Goal: Information Seeking & Learning: Learn about a topic

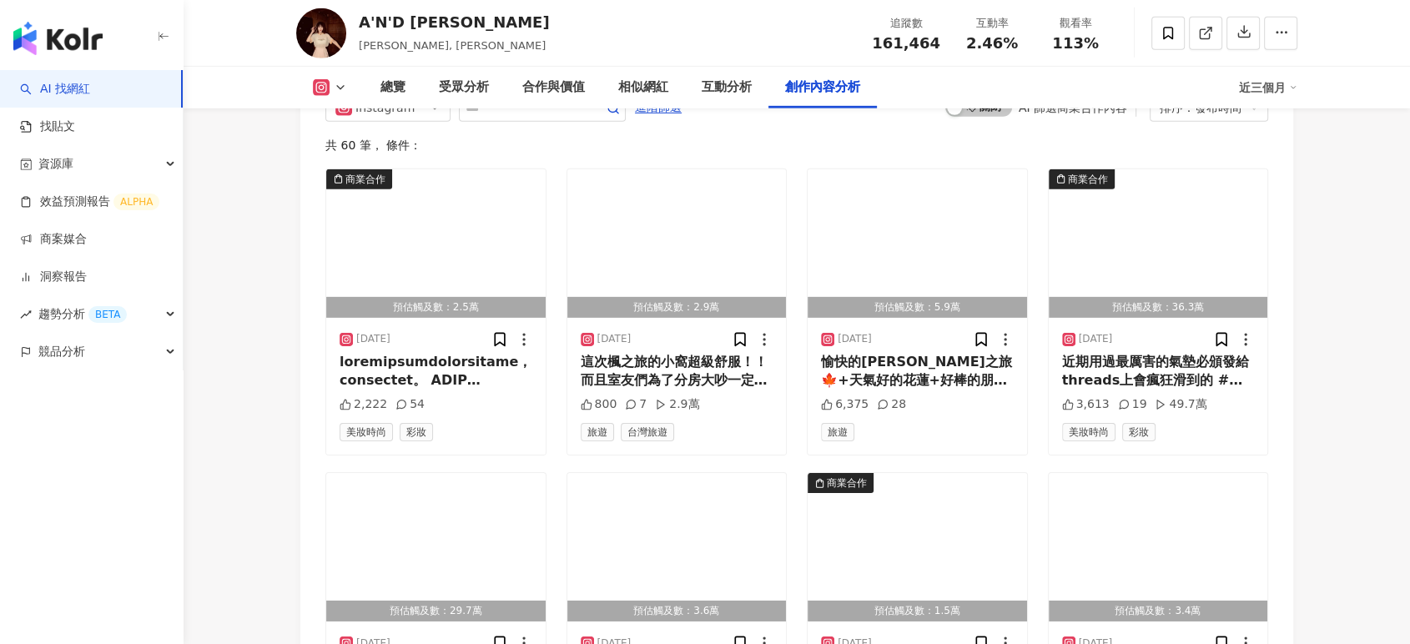
scroll to position [5074, 0]
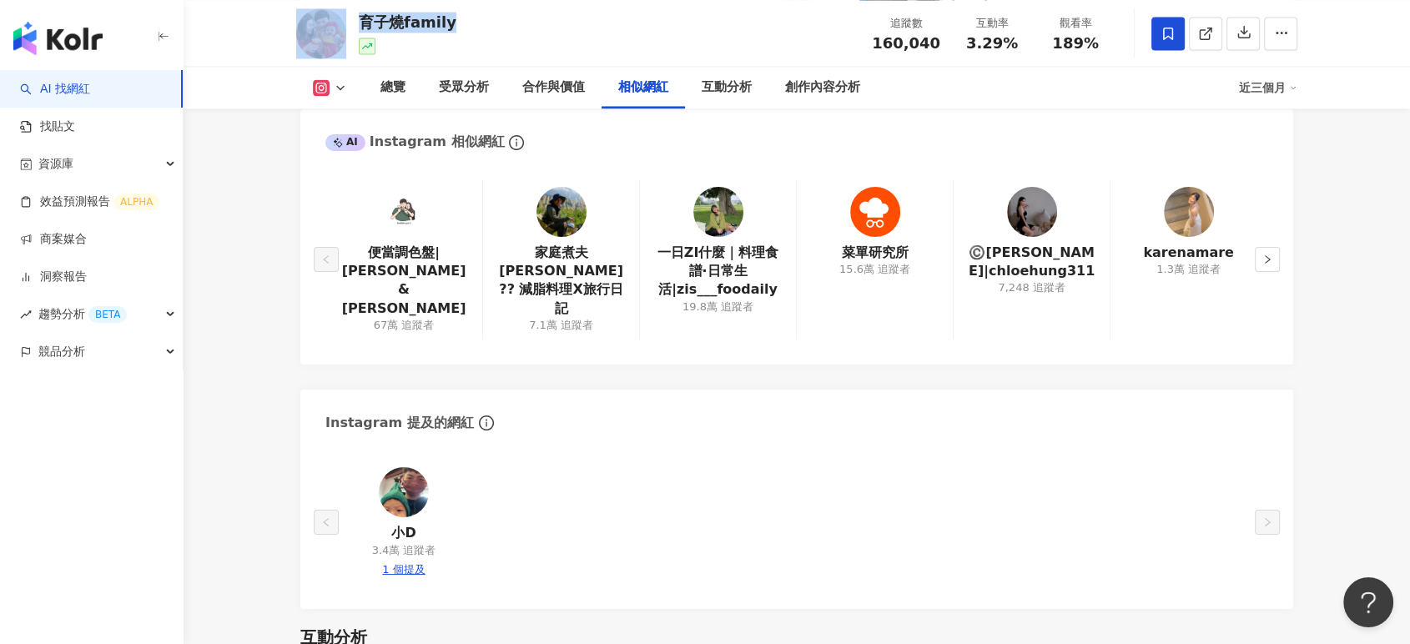
scroll to position [2781, 0]
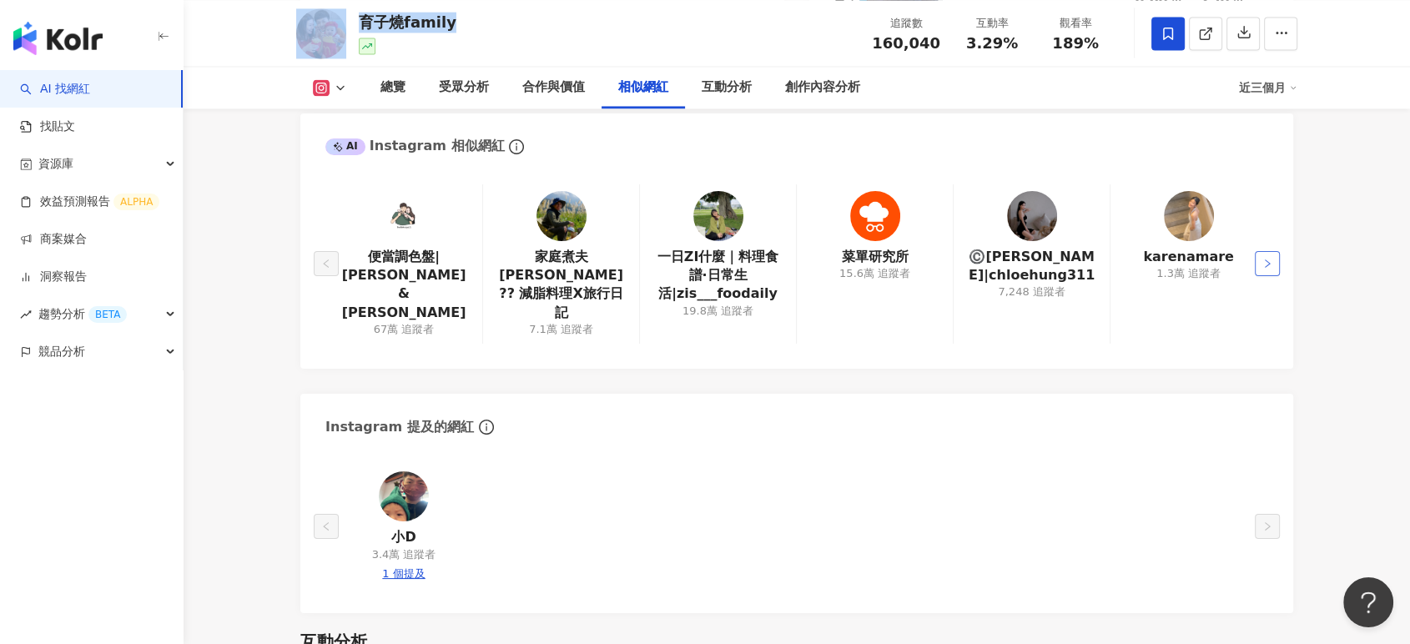
click at [1260, 260] on button "button" at bounding box center [1267, 263] width 25 height 25
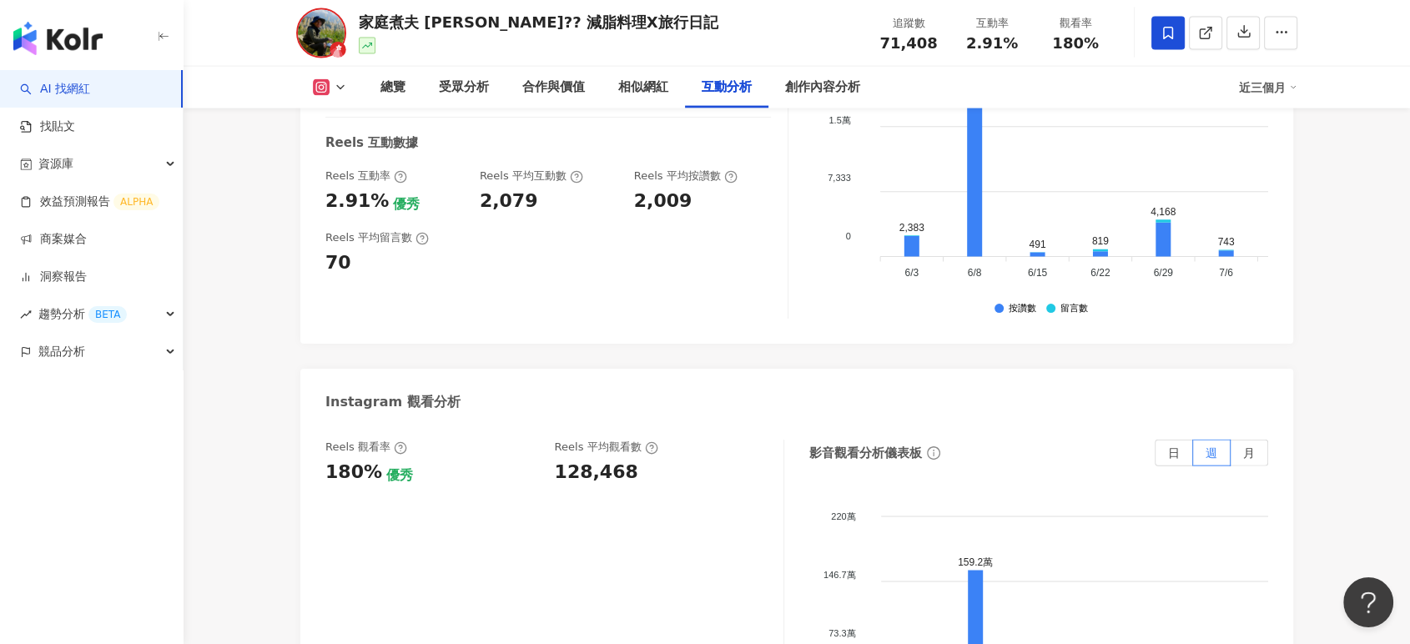
scroll to position [3446, 0]
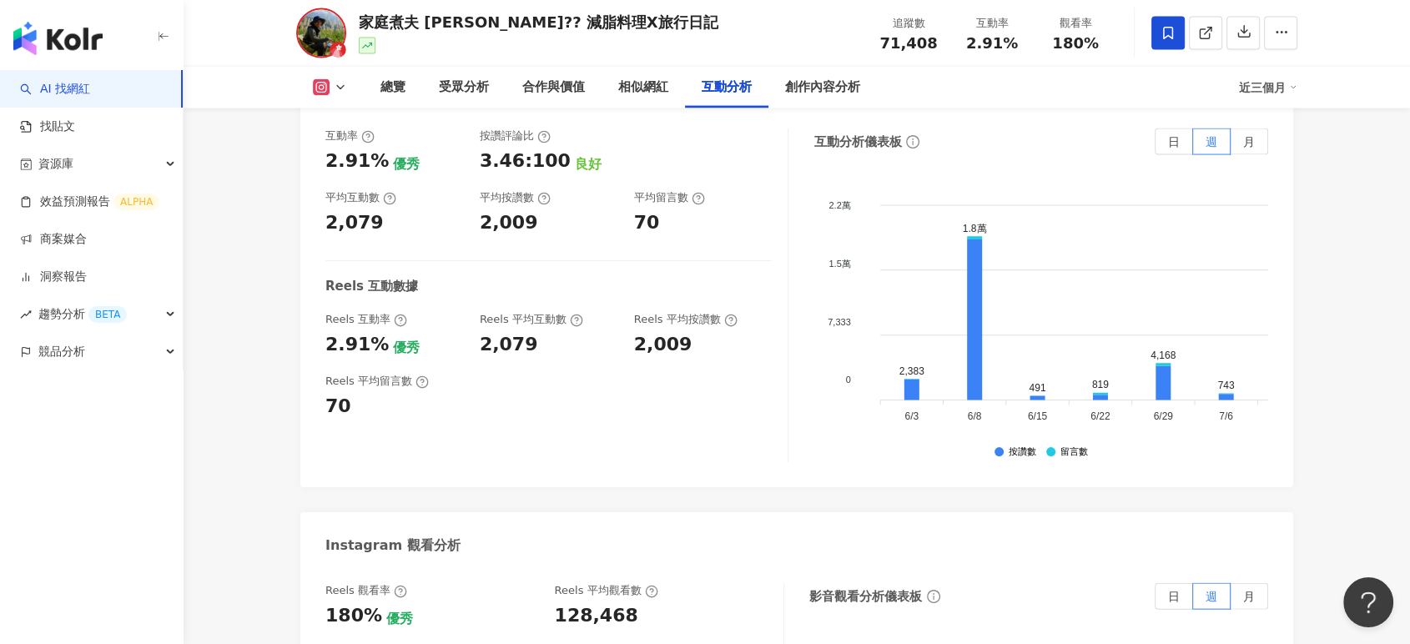
click at [521, 19] on div "家庭煮夫 [PERSON_NAME]?‍? 減脂料理X旅行日記" at bounding box center [539, 22] width 360 height 21
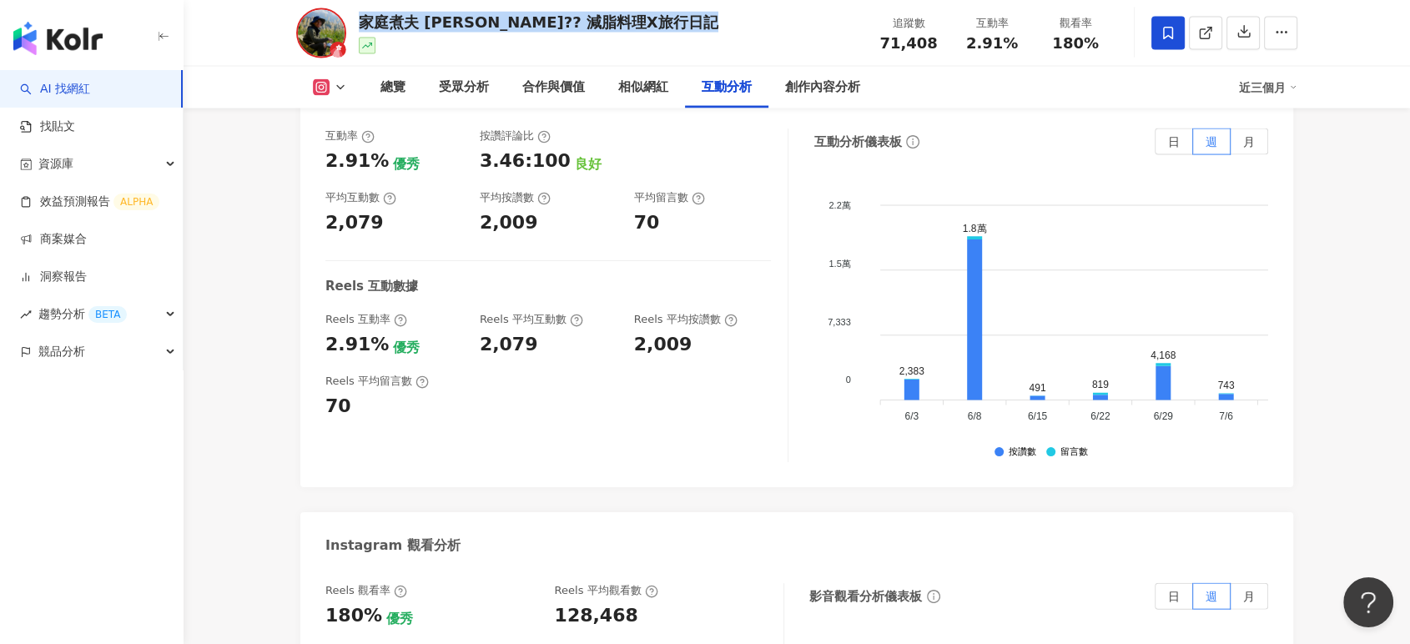
click at [521, 19] on div "家庭煮夫 [PERSON_NAME]?‍? 減脂料理X旅行日記" at bounding box center [539, 22] width 360 height 21
copy div "家庭煮夫 [PERSON_NAME]?‍? 減脂料理X旅行日記"
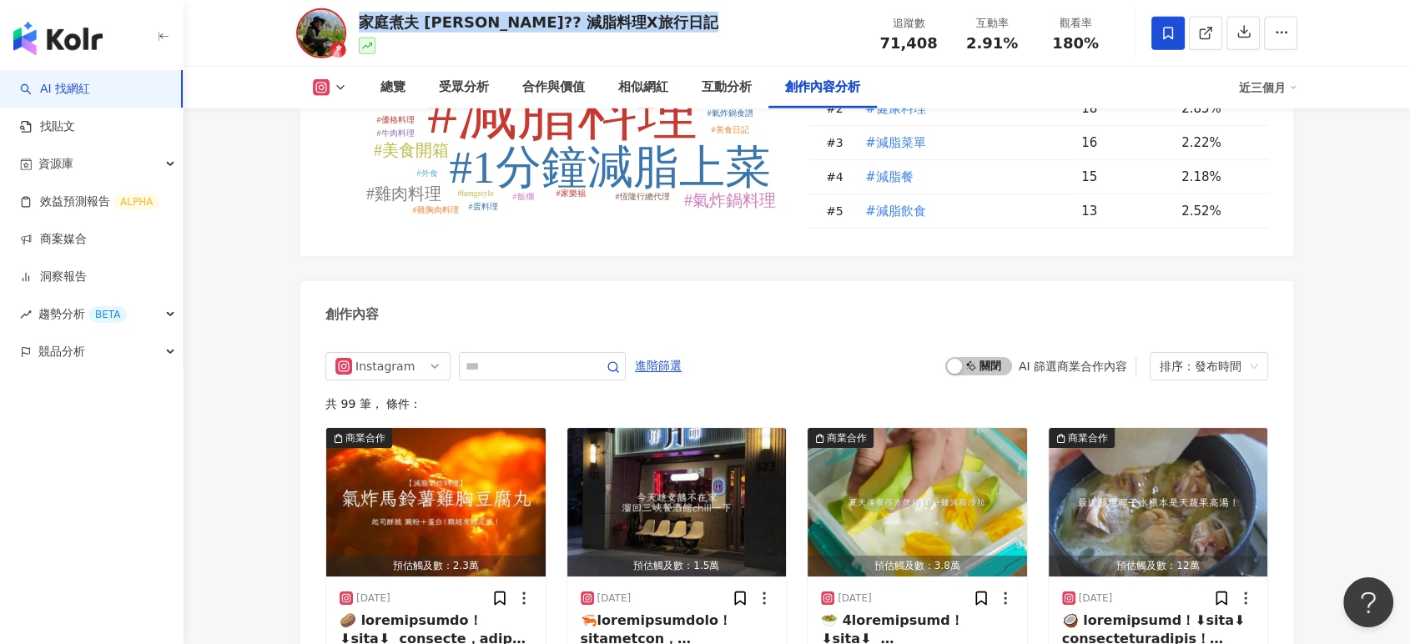
scroll to position [4991, 0]
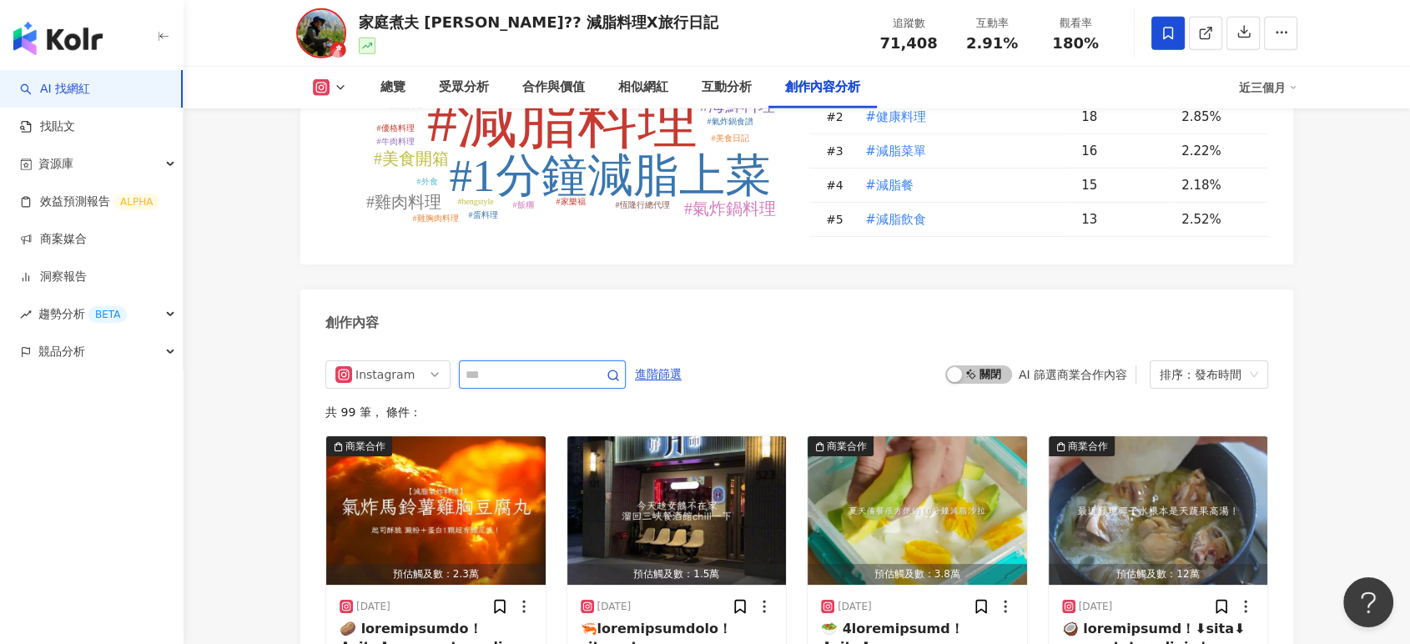
click at [547, 365] on input "text" at bounding box center [524, 375] width 117 height 20
type input "**"
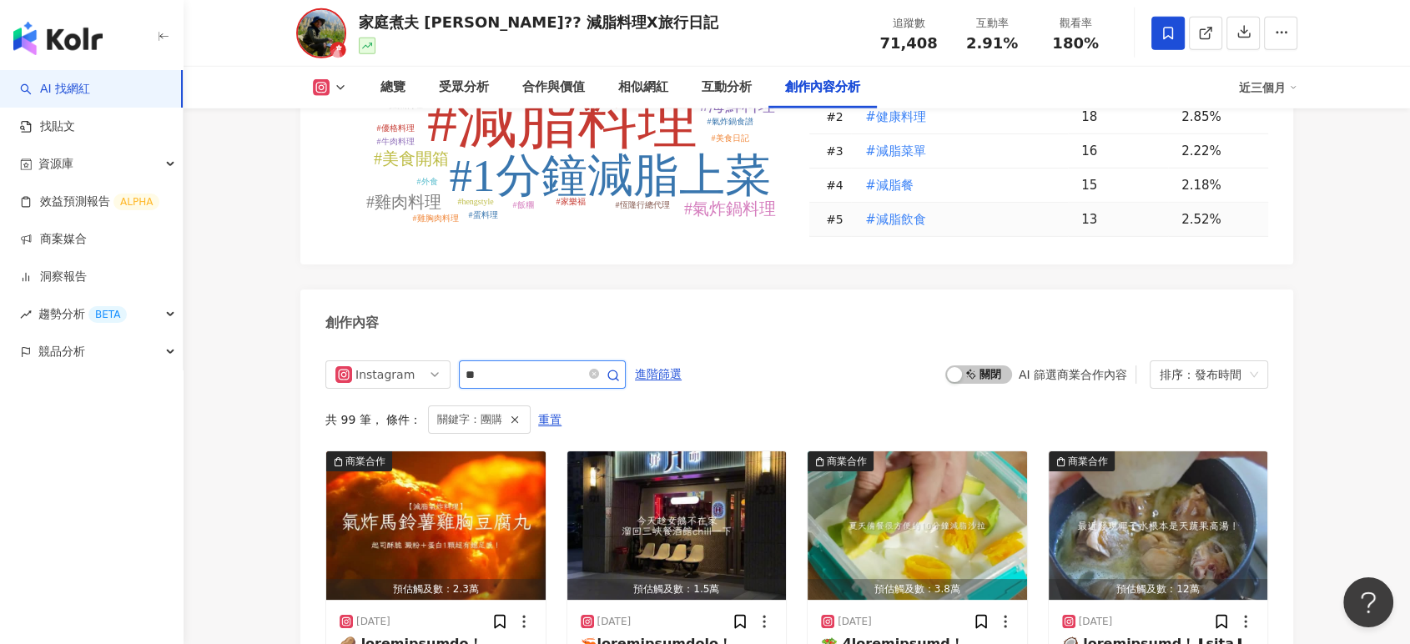
scroll to position [5149, 0]
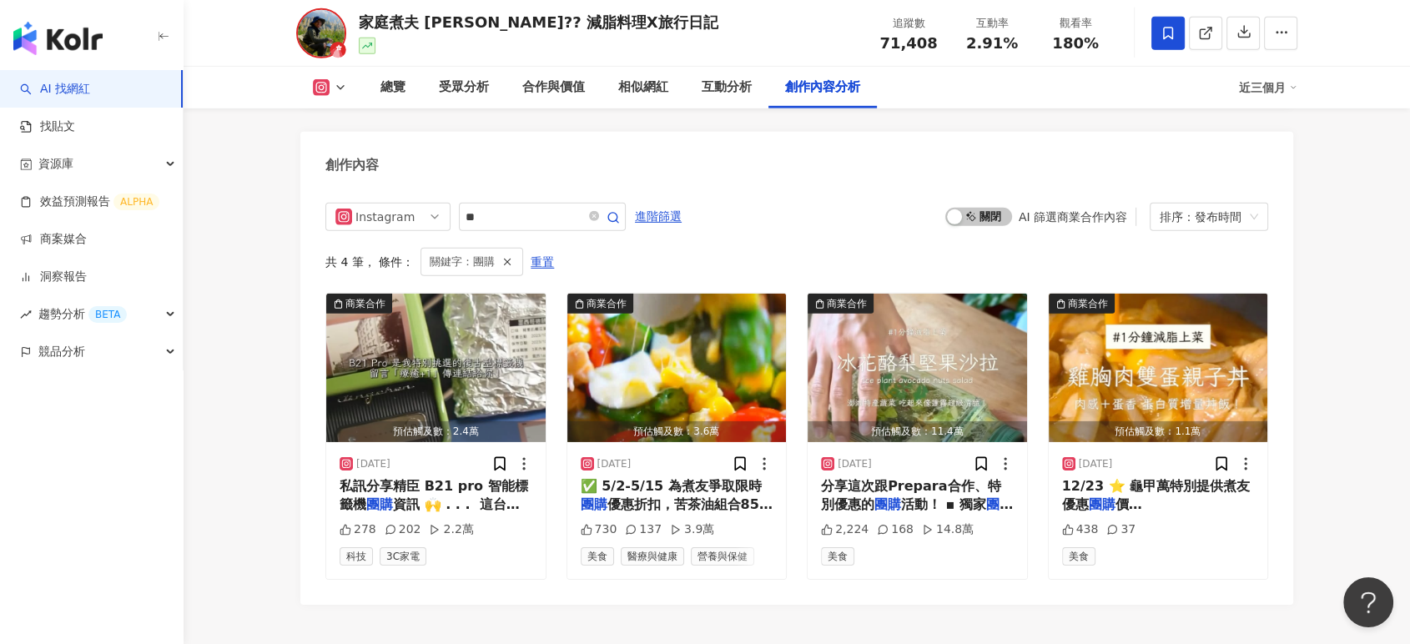
click at [345, 73] on div "總覽 受眾分析 合作與價值 相似網紅 互動分析 創作內容分析 近三個月" at bounding box center [796, 88] width 1001 height 42
click at [336, 83] on icon at bounding box center [340, 87] width 13 height 13
click at [321, 201] on icon at bounding box center [314, 195] width 17 height 17
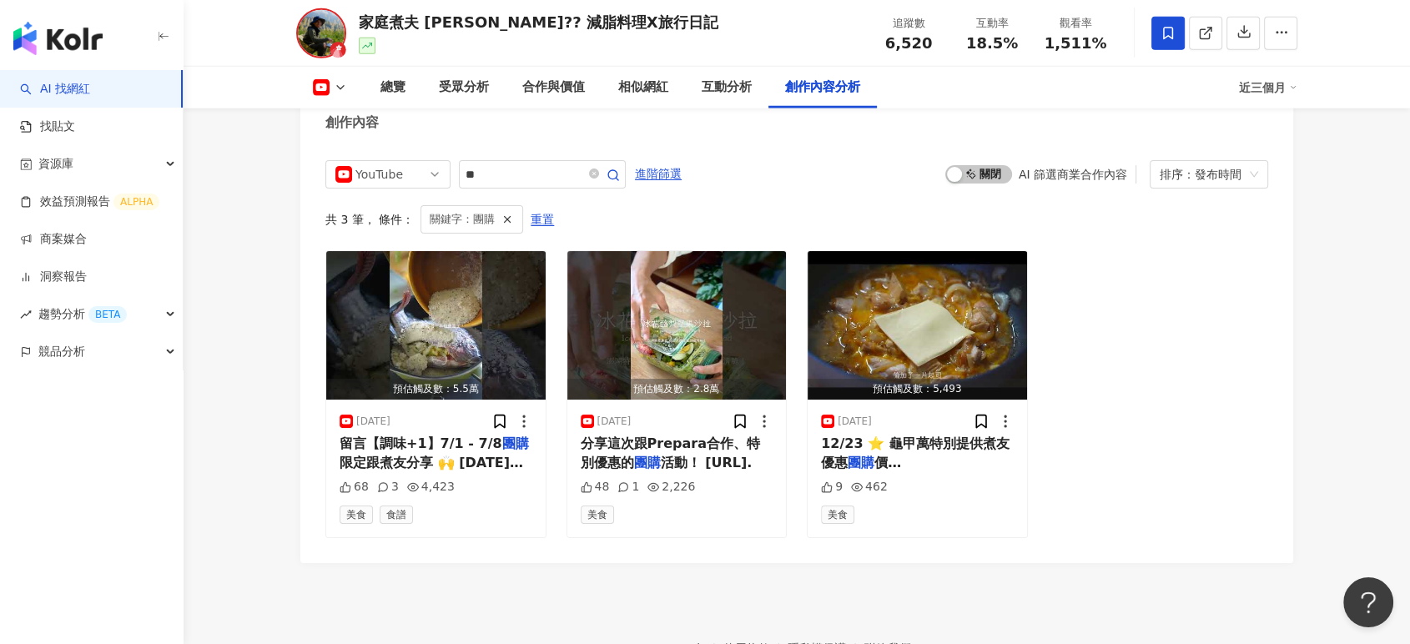
scroll to position [4720, 0]
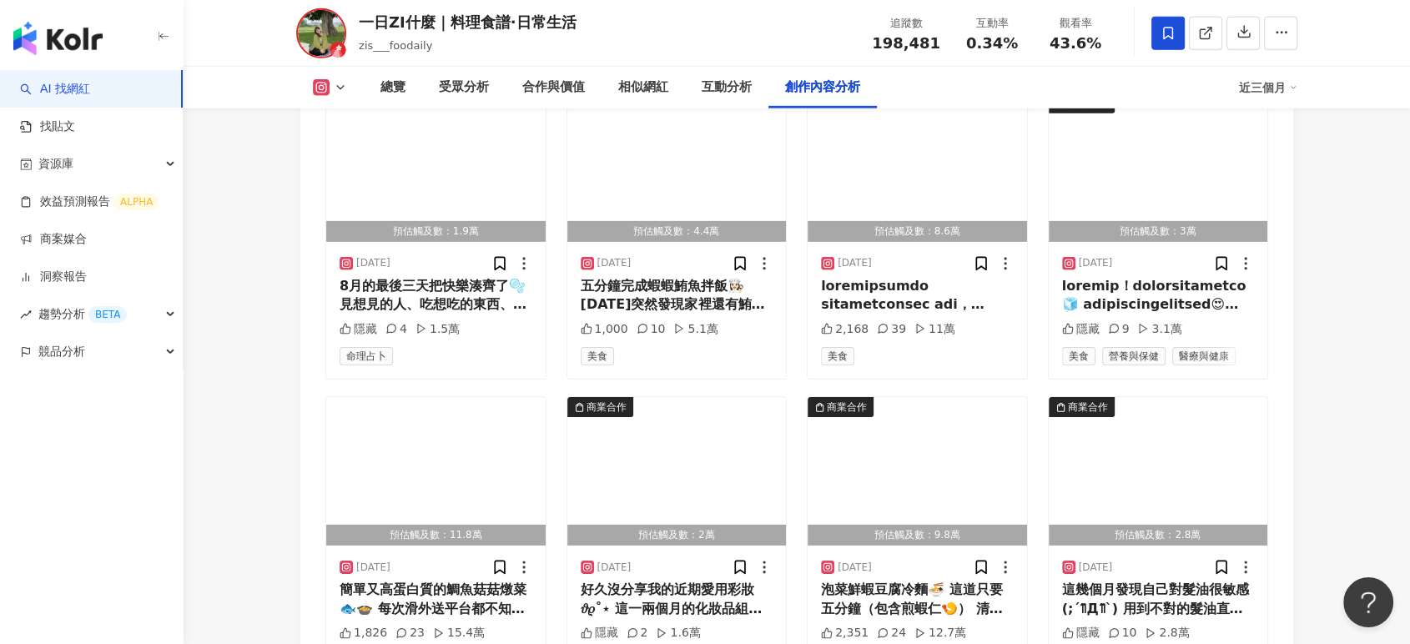
scroll to position [5587, 0]
